Goal: Task Accomplishment & Management: Complete application form

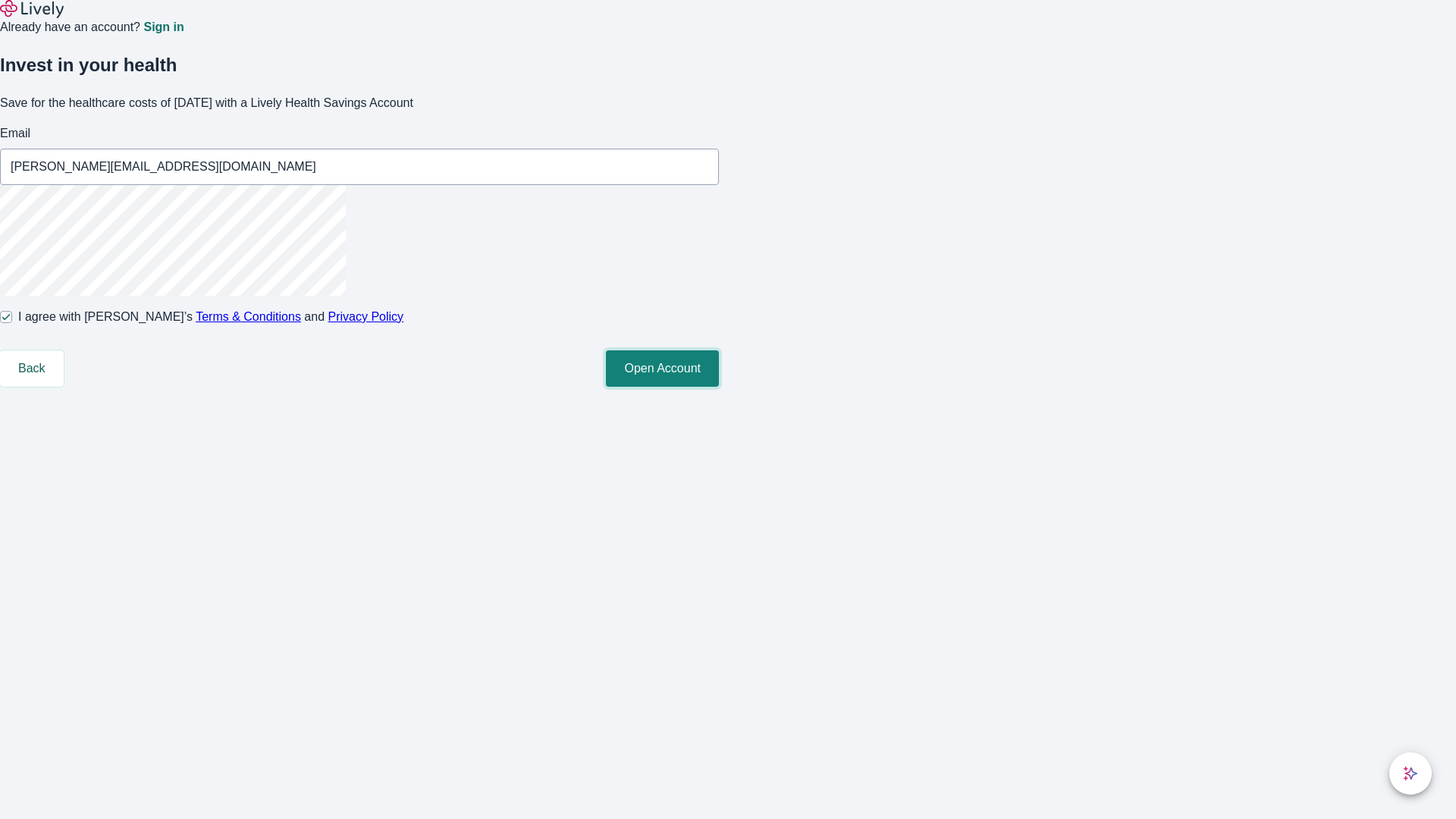
click at [719, 387] on button "Open Account" at bounding box center [662, 368] width 113 height 36
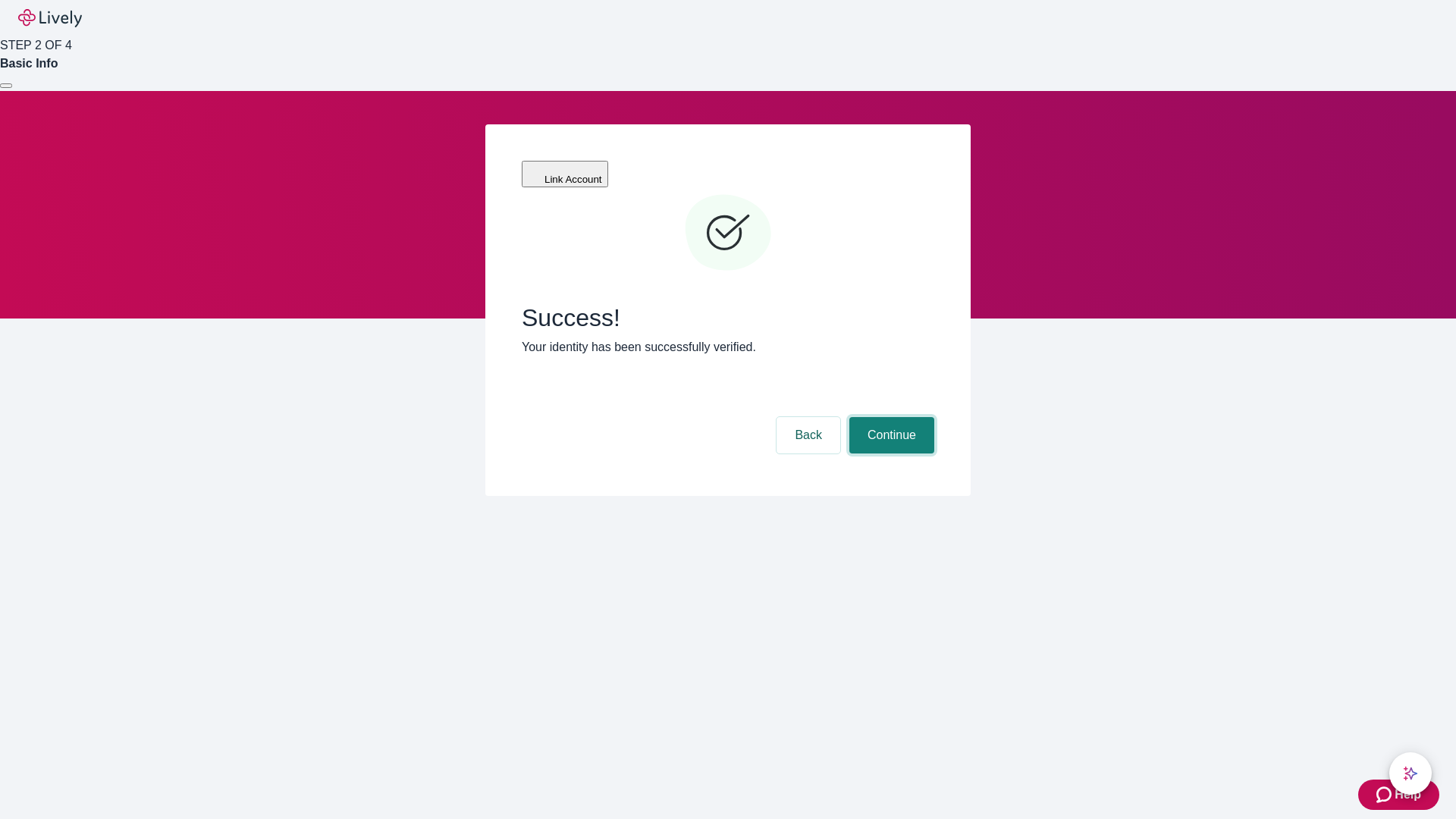
click at [890, 417] on button "Continue" at bounding box center [892, 435] width 85 height 36
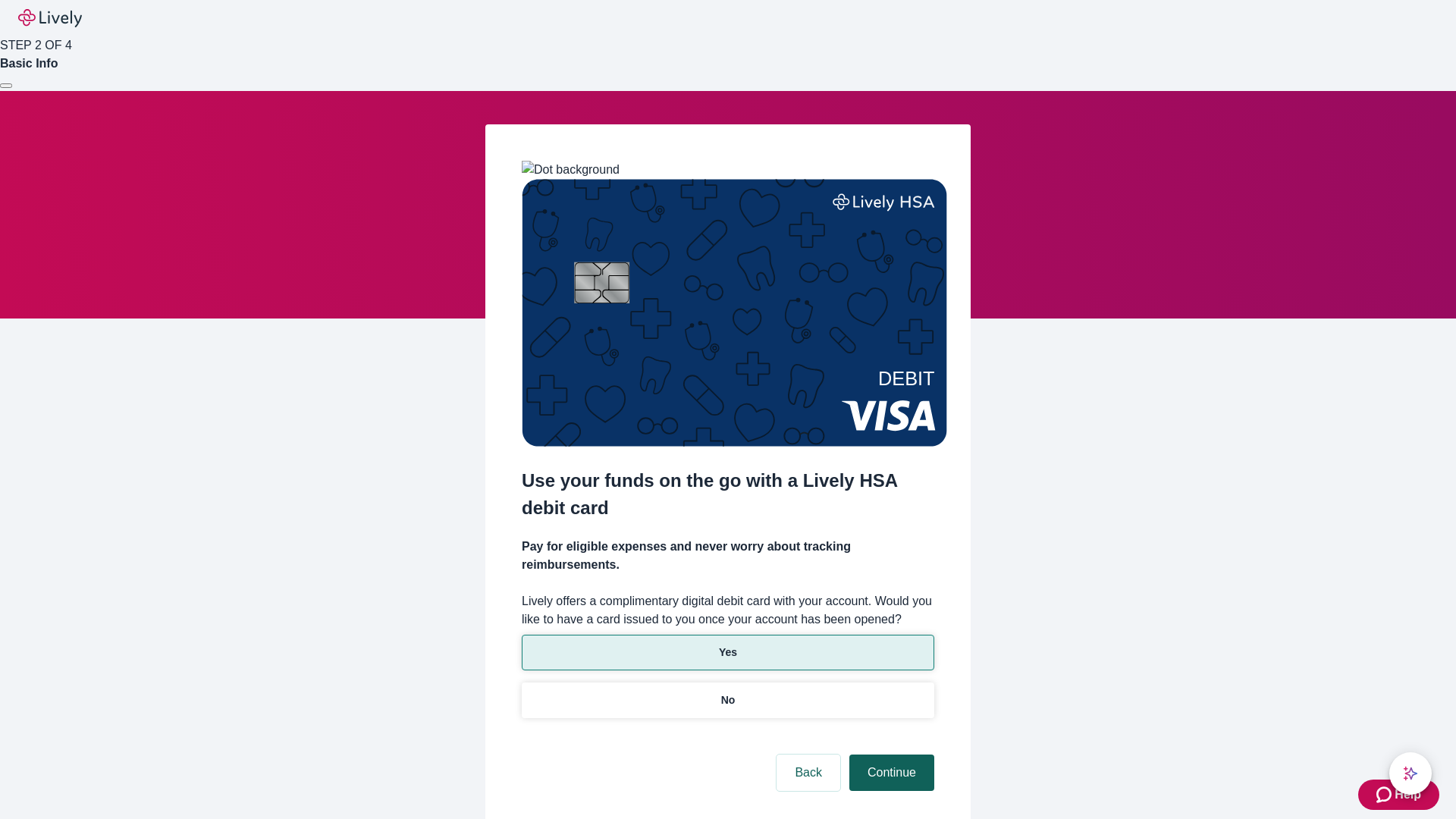
click at [728, 645] on p "Yes" at bounding box center [728, 652] width 19 height 16
click at [890, 755] on button "Continue" at bounding box center [892, 772] width 85 height 36
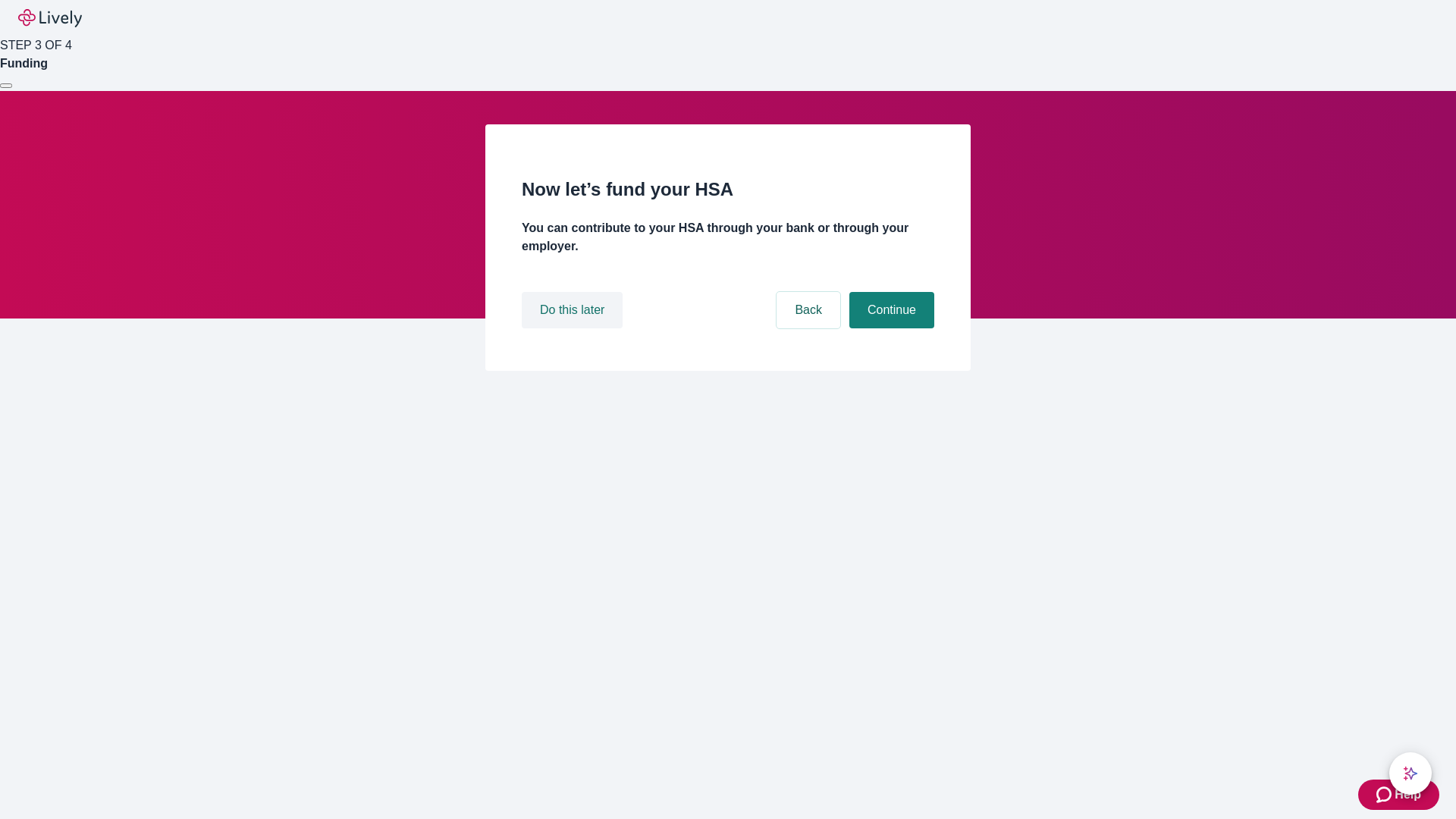
click at [575, 328] on button "Do this later" at bounding box center [573, 310] width 101 height 36
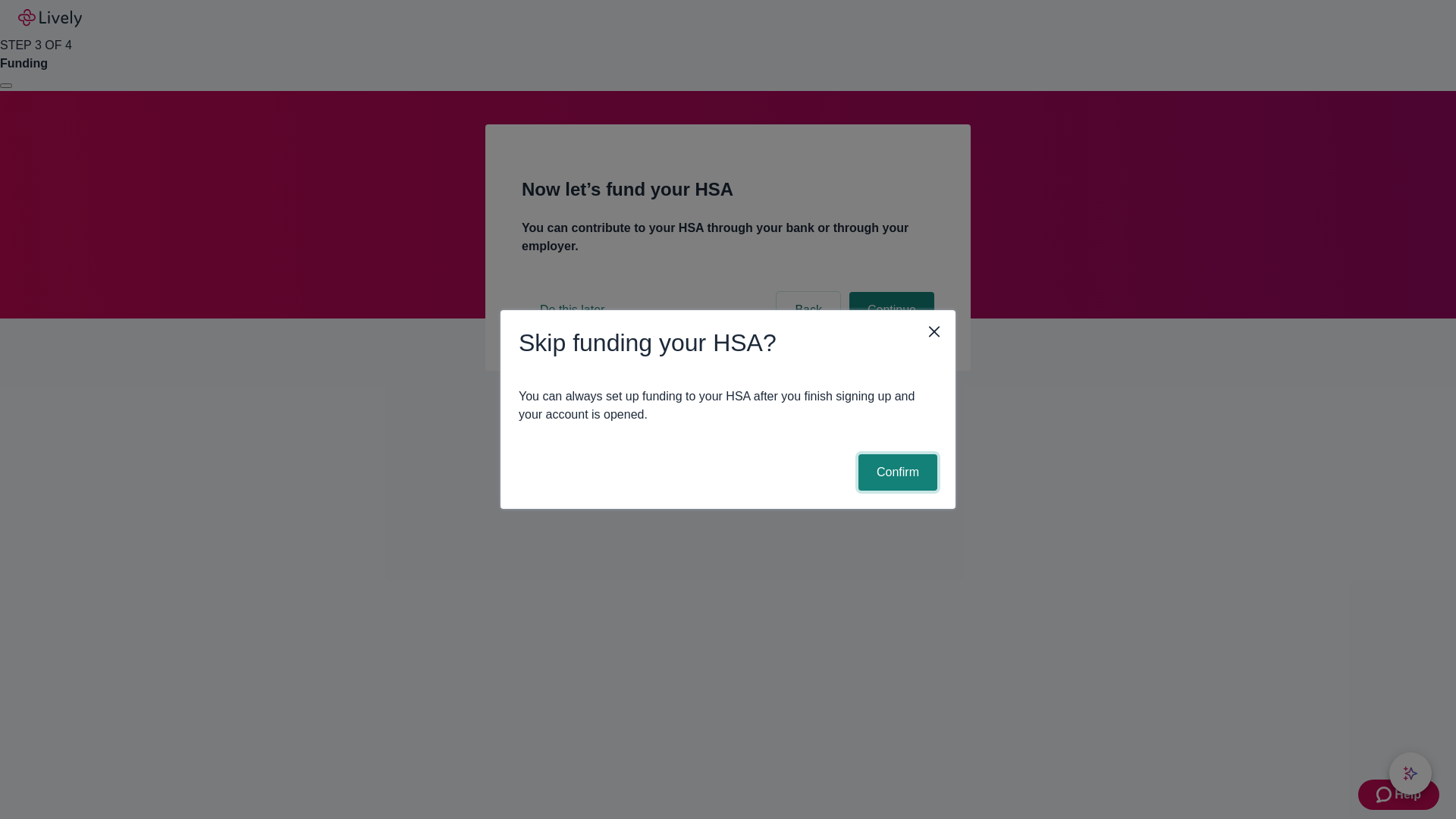
click at [895, 473] on button "Confirm" at bounding box center [898, 472] width 79 height 36
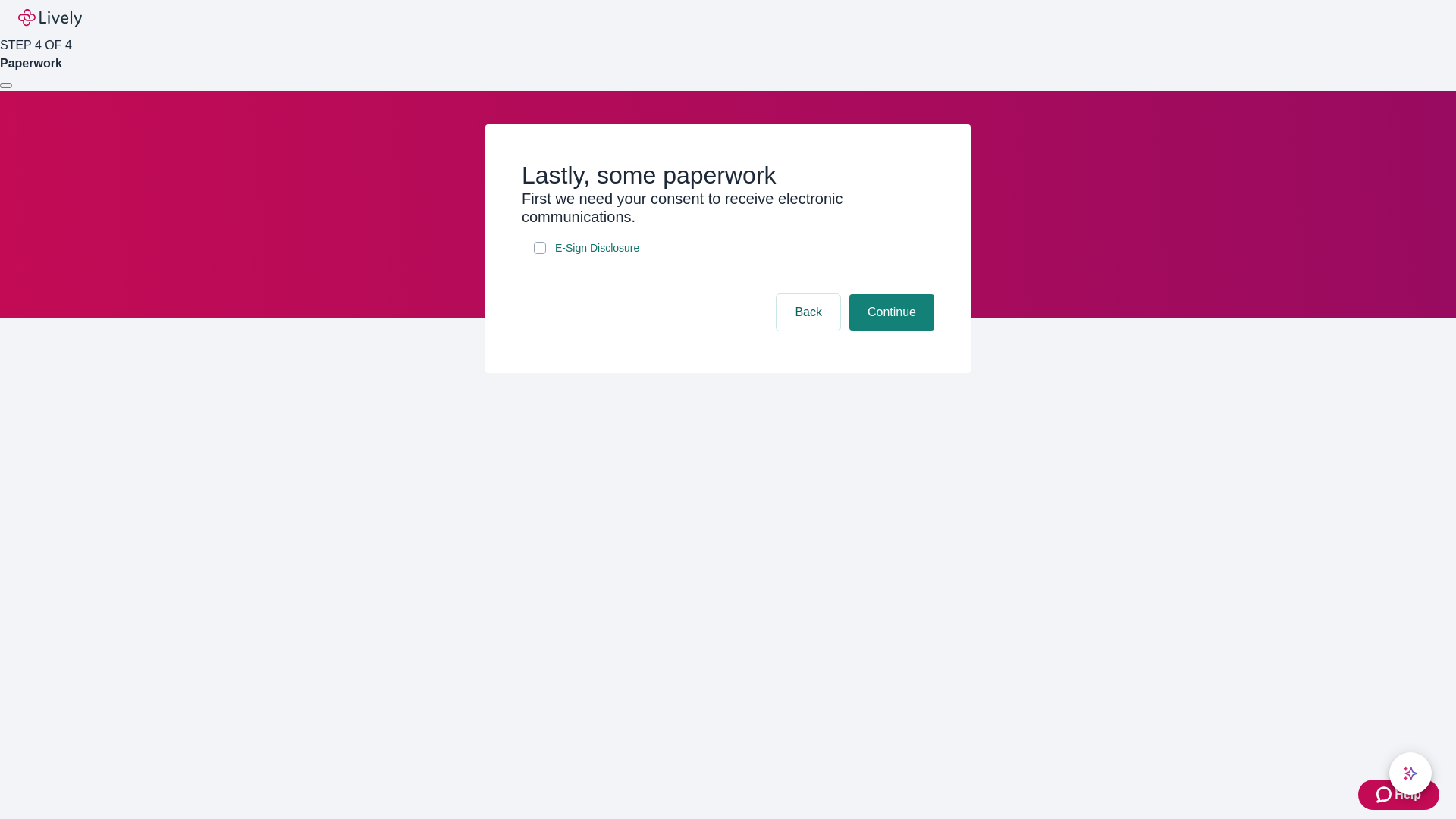
click at [540, 254] on input "E-Sign Disclosure" at bounding box center [540, 247] width 12 height 12
checkbox input "true"
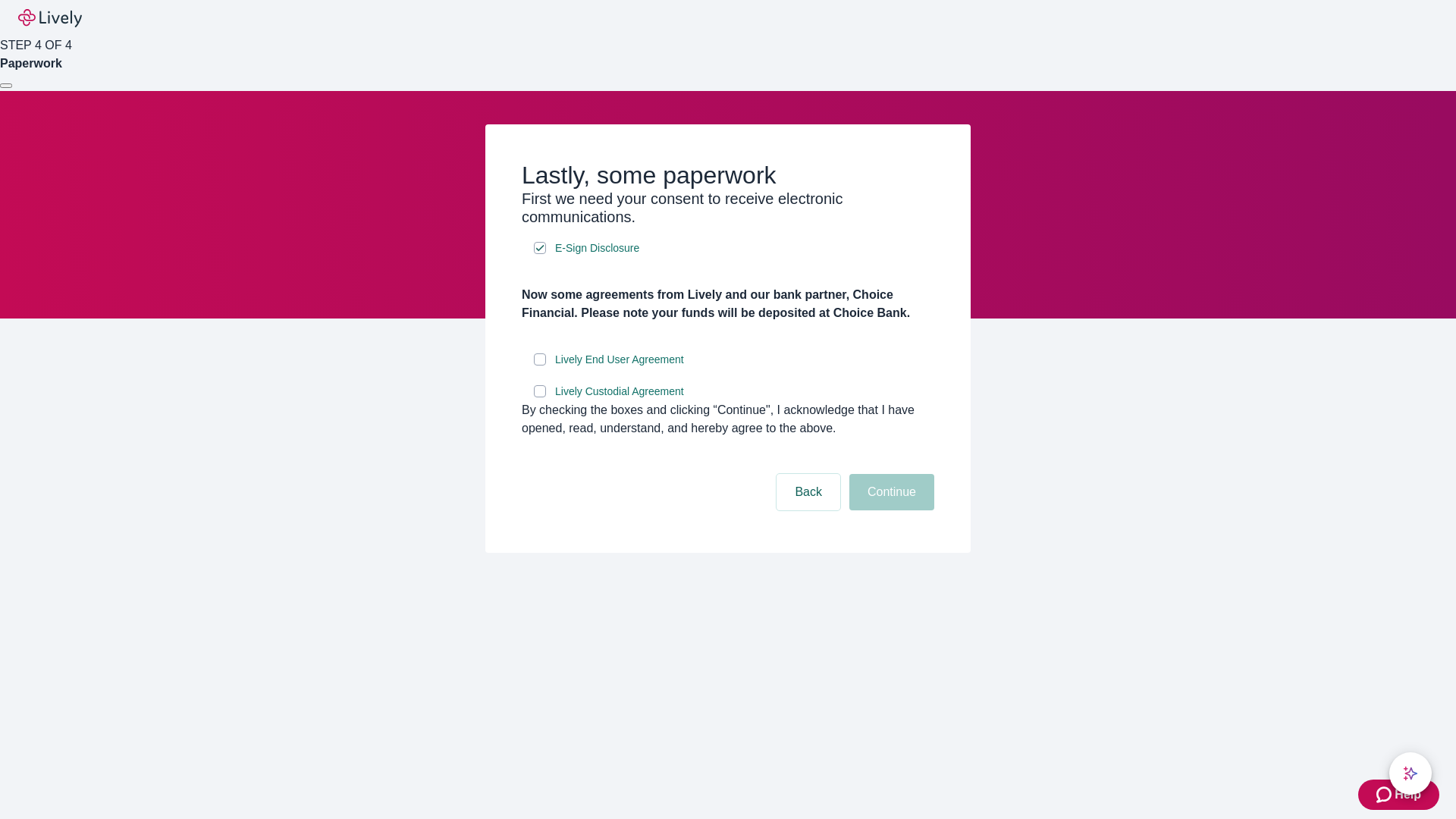
click at [540, 366] on input "Lively End User Agreement" at bounding box center [540, 359] width 12 height 12
checkbox input "true"
click at [540, 397] on input "Lively Custodial Agreement" at bounding box center [540, 391] width 12 height 12
checkbox input "true"
click at [890, 510] on button "Continue" at bounding box center [892, 492] width 85 height 36
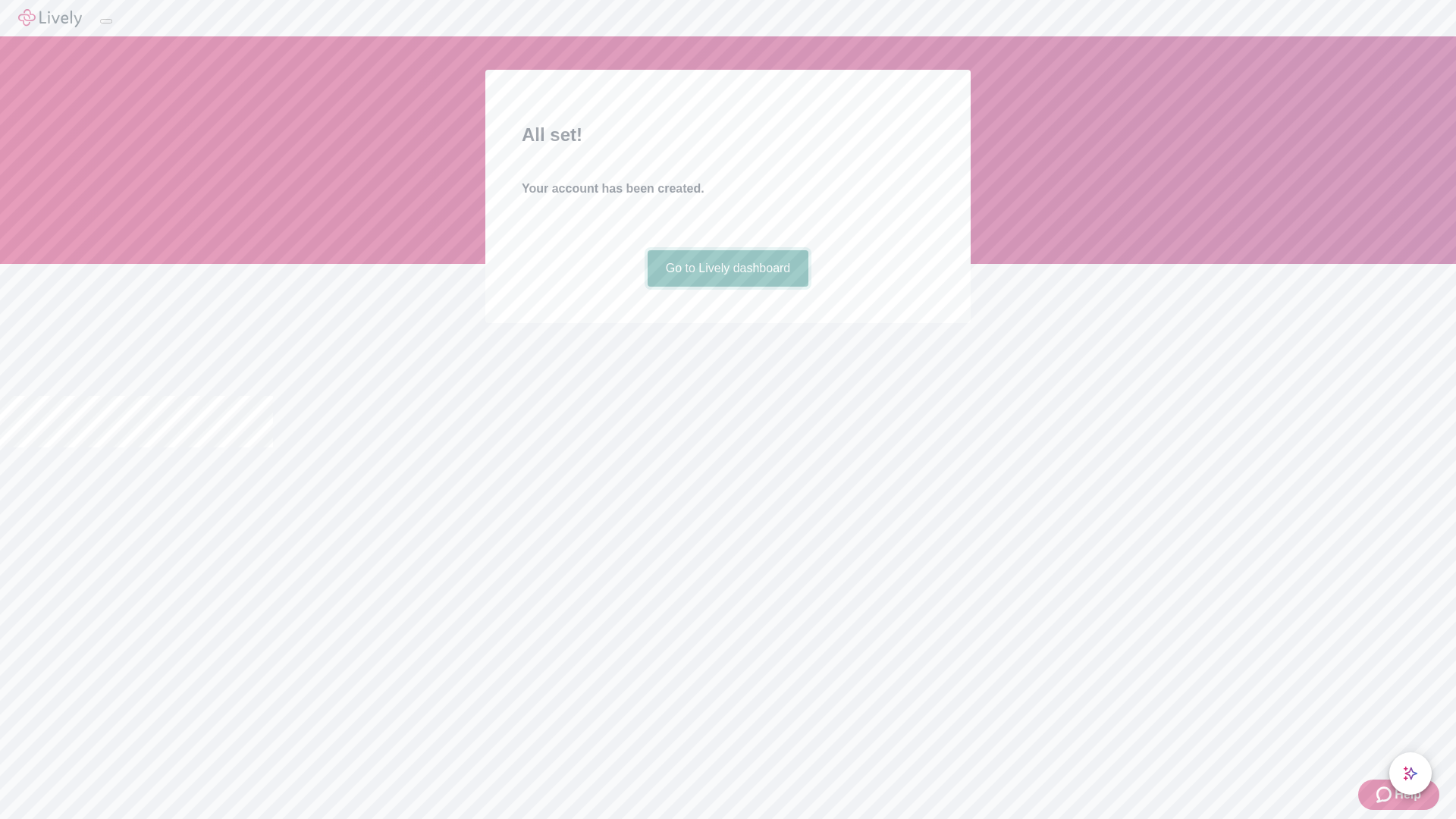
click at [728, 286] on link "Go to Lively dashboard" at bounding box center [728, 268] width 161 height 36
